Goal: Communication & Community: Connect with others

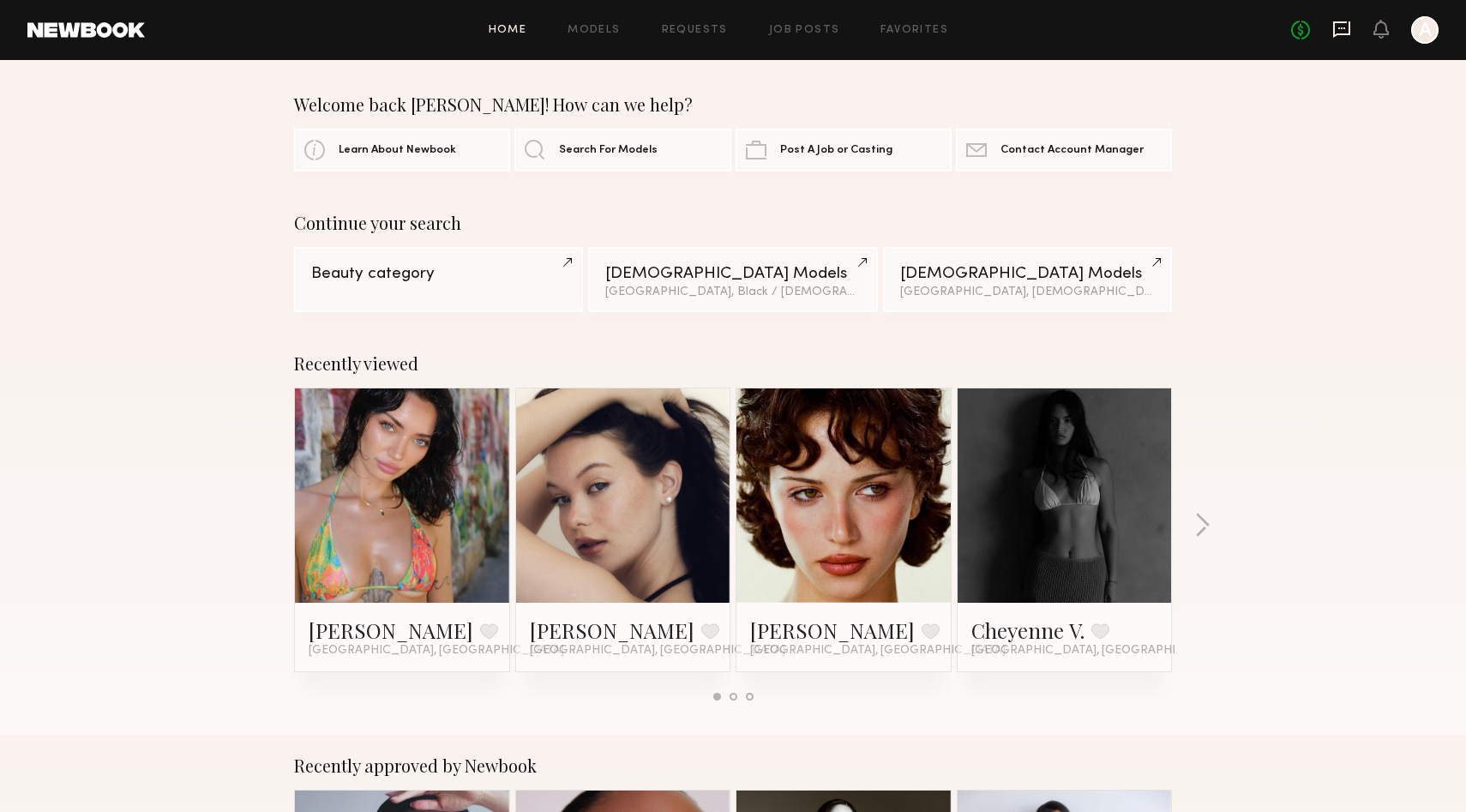
click at [1340, 31] on icon at bounding box center [1341, 28] width 19 height 19
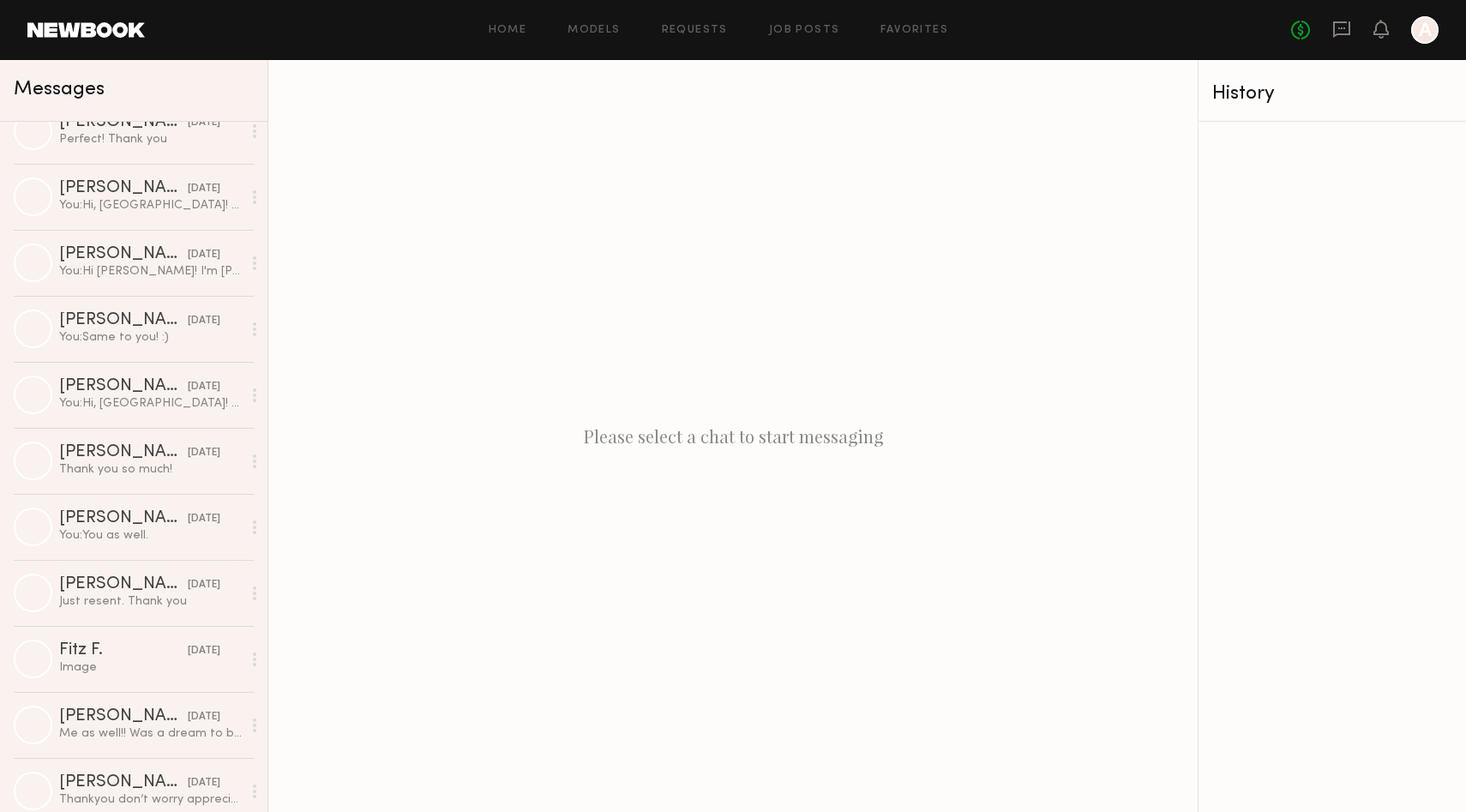
scroll to position [11050, 0]
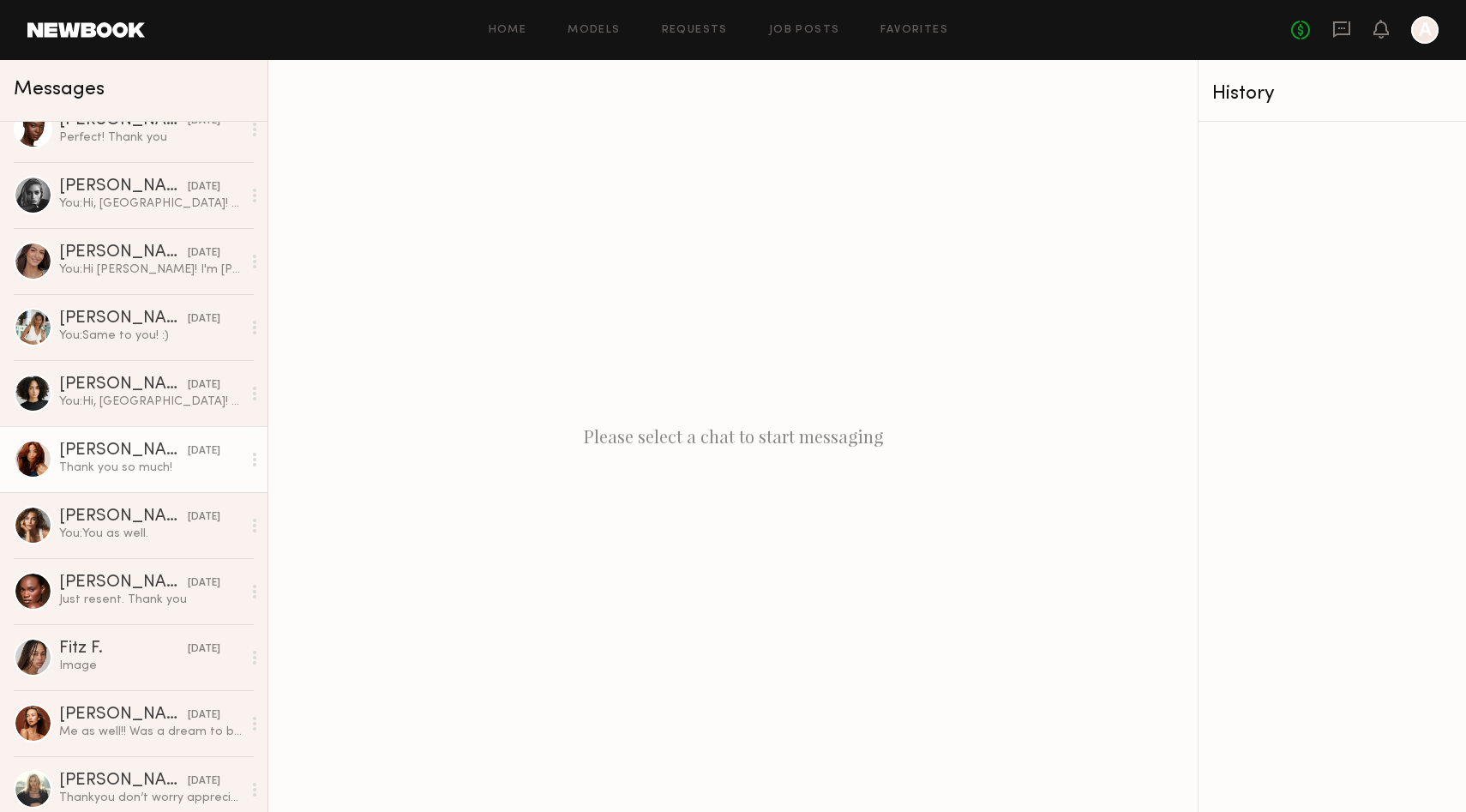
click at [125, 451] on div "[PERSON_NAME]" at bounding box center [124, 451] width 129 height 18
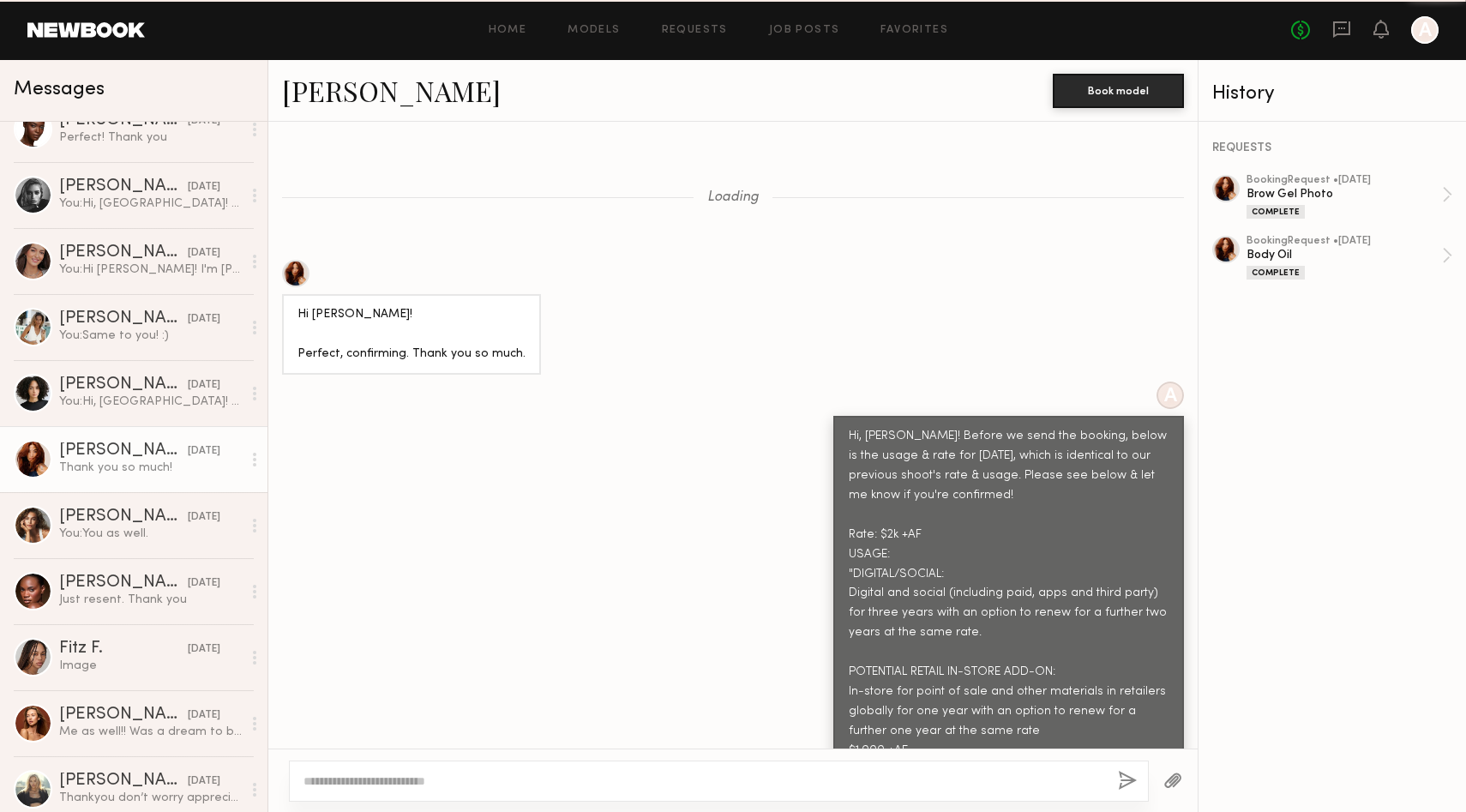
scroll to position [1463, 0]
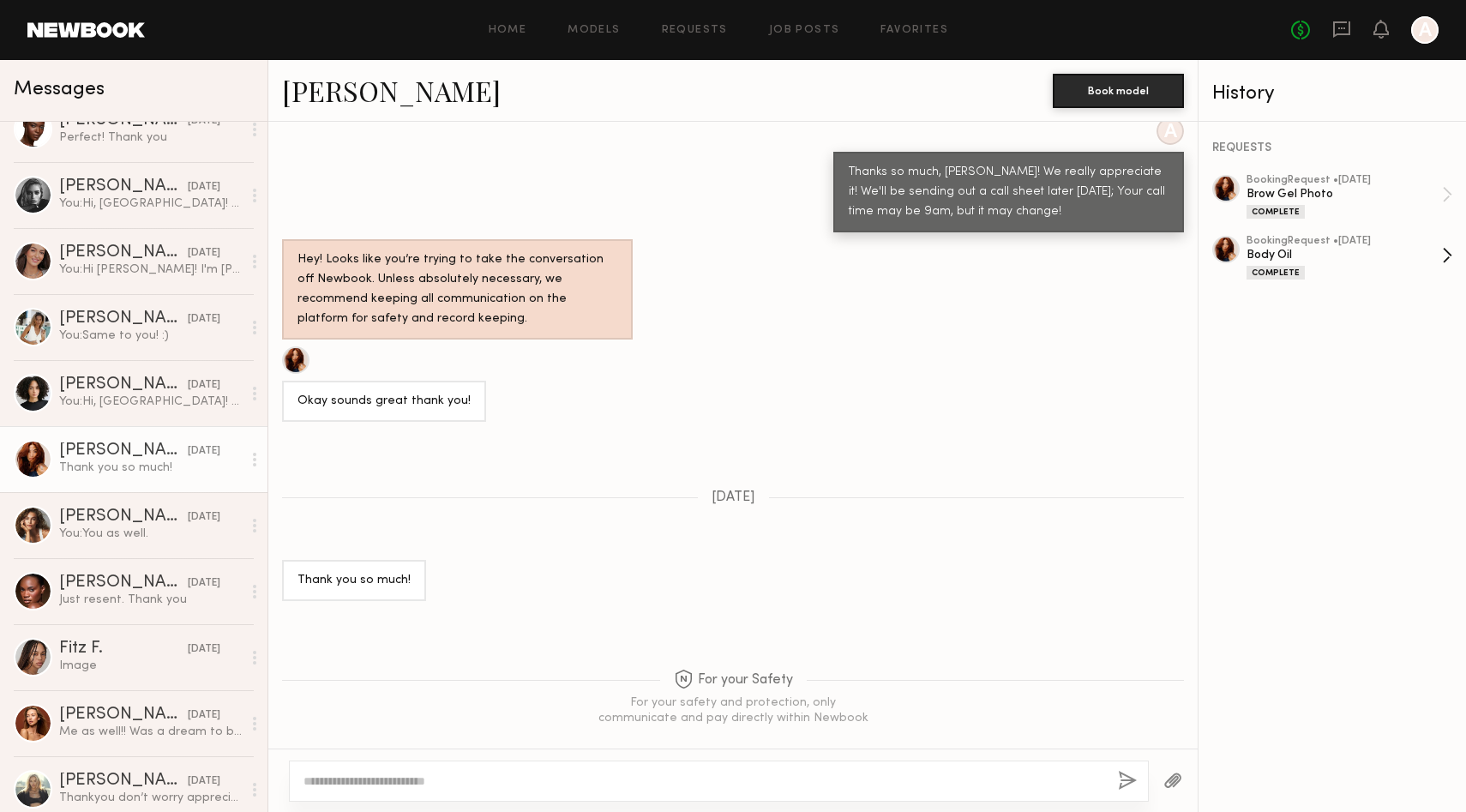
click at [1353, 248] on div "Body Oil" at bounding box center [1345, 255] width 195 height 17
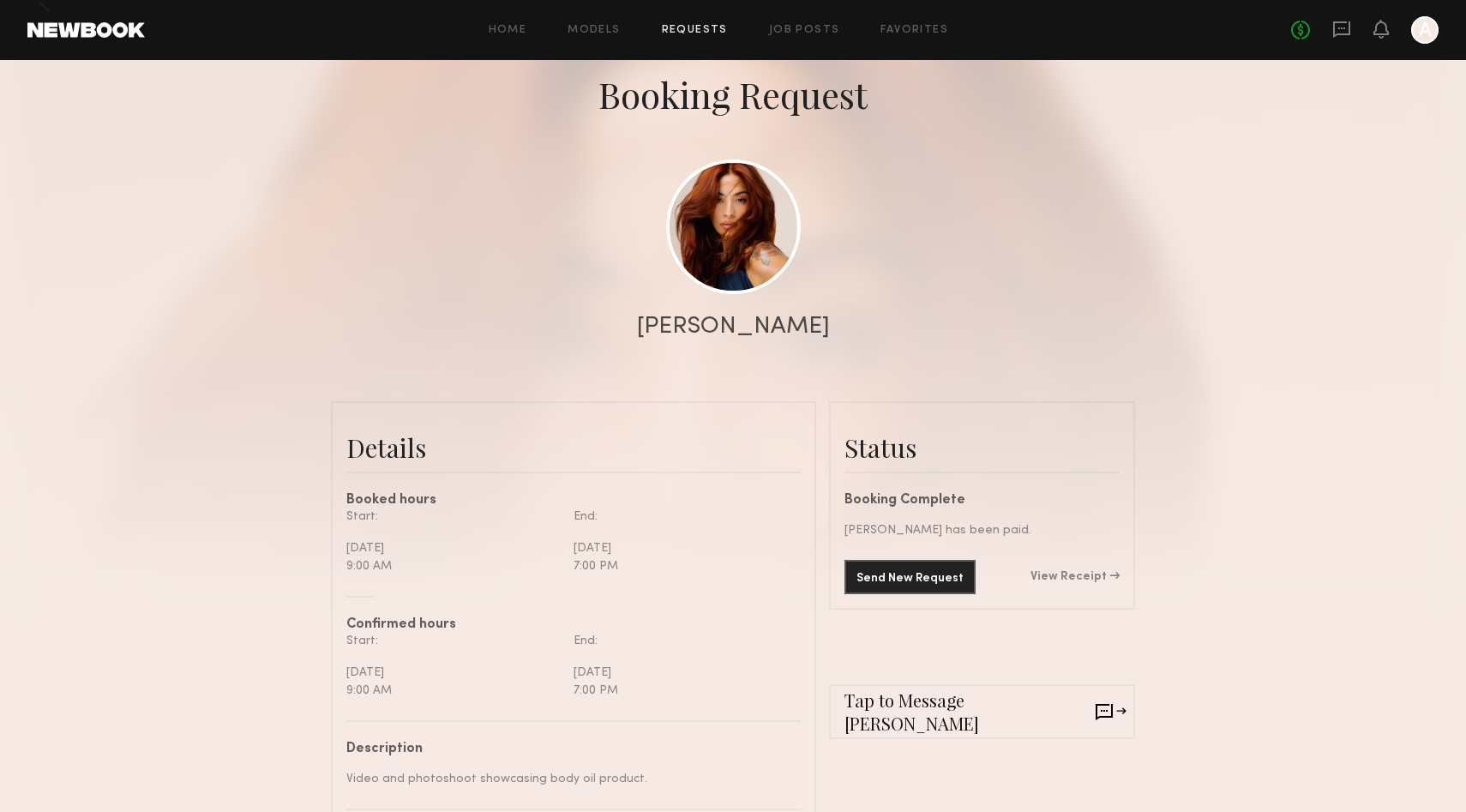
scroll to position [99, 0]
